Goal: Task Accomplishment & Management: Use online tool/utility

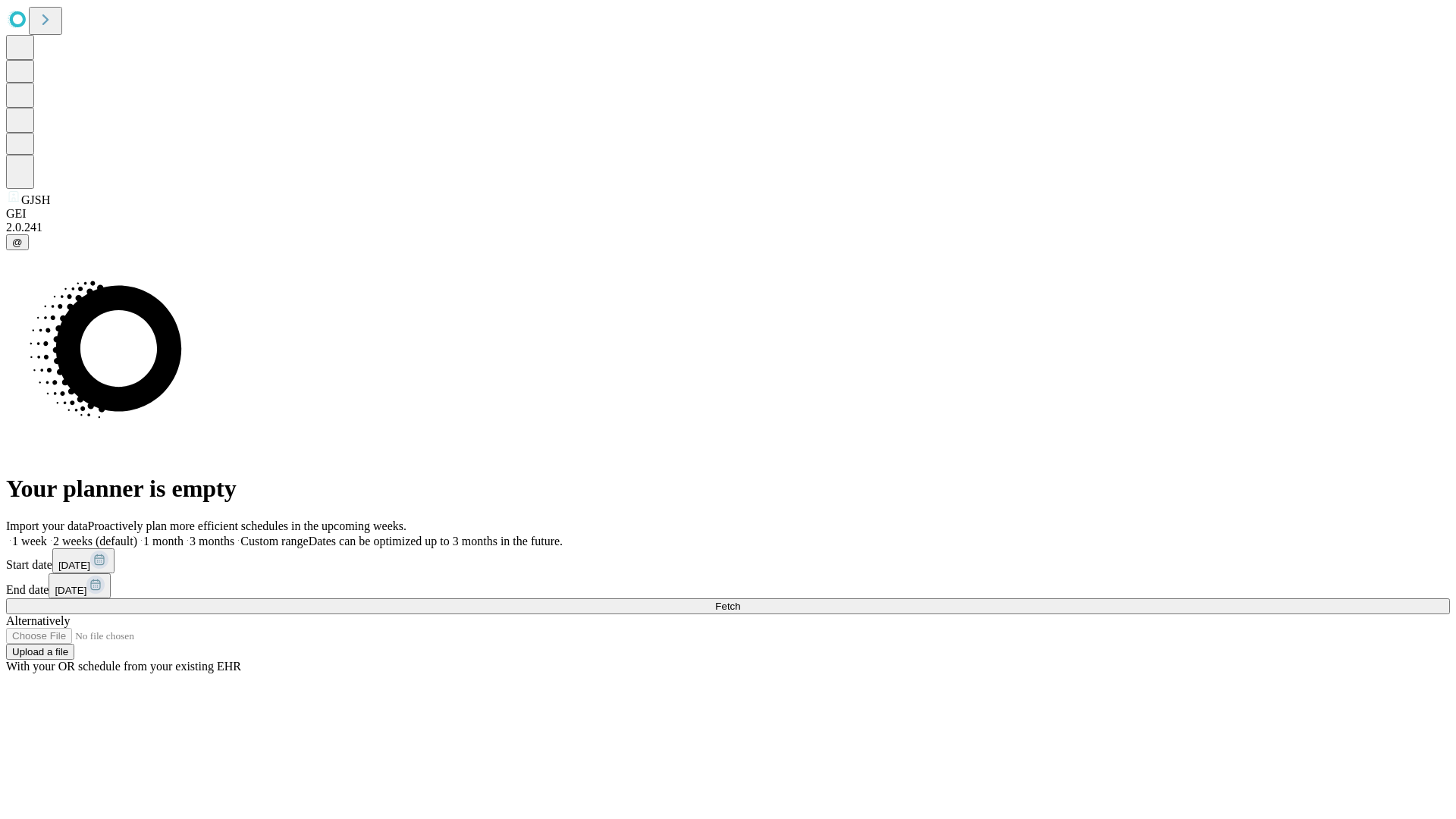
click at [740, 601] on span "Fetch" at bounding box center [728, 607] width 25 height 12
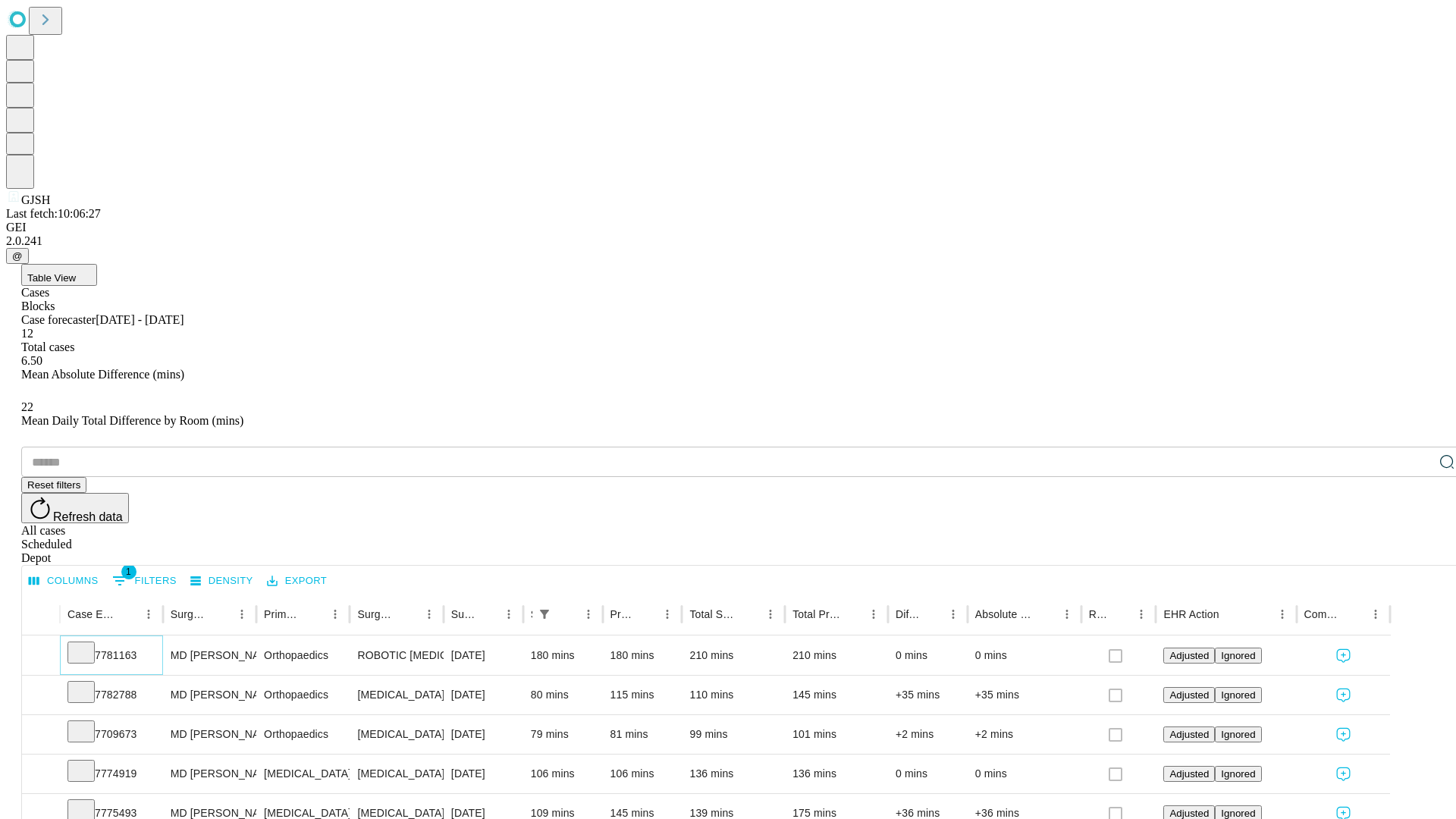
click at [88, 644] on icon at bounding box center [81, 651] width 15 height 15
